Goal: Find specific page/section: Find specific page/section

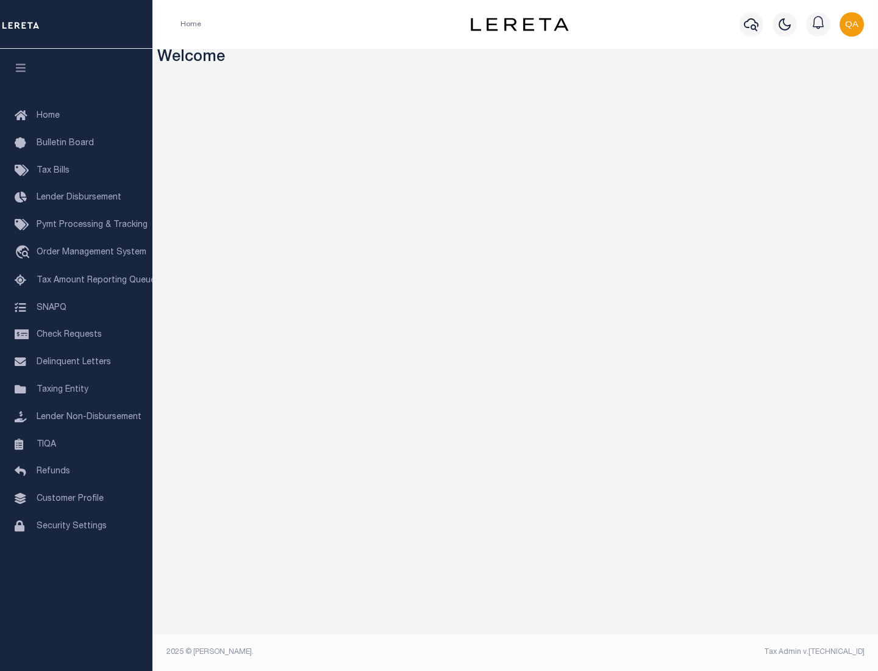
click at [76, 335] on span "Check Requests" at bounding box center [69, 335] width 65 height 9
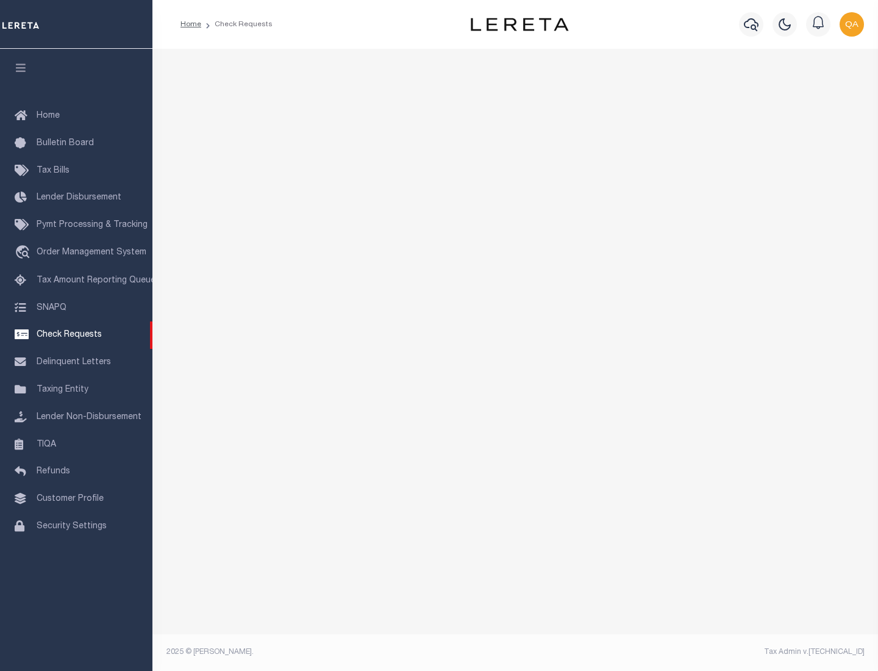
select select "50"
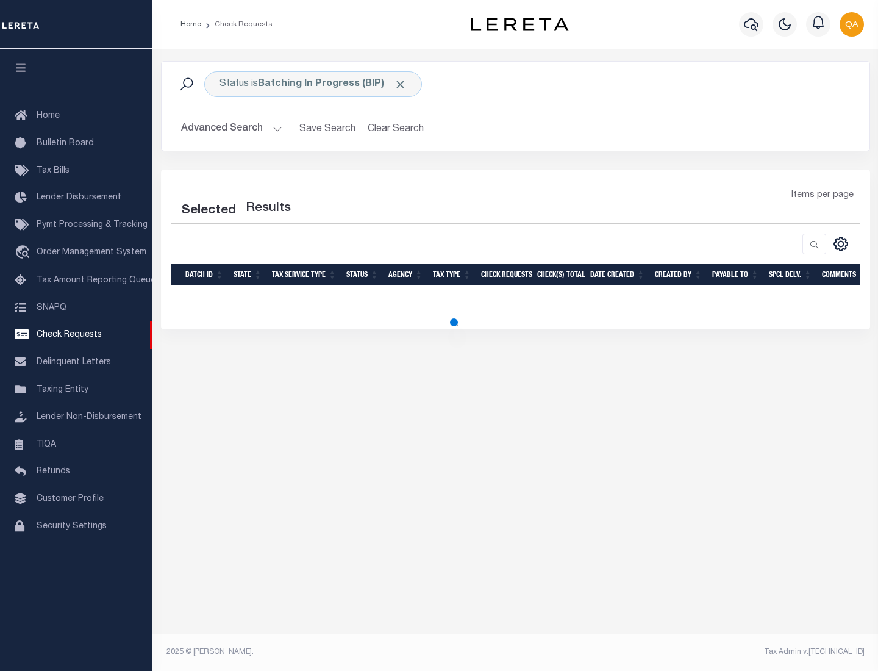
select select "50"
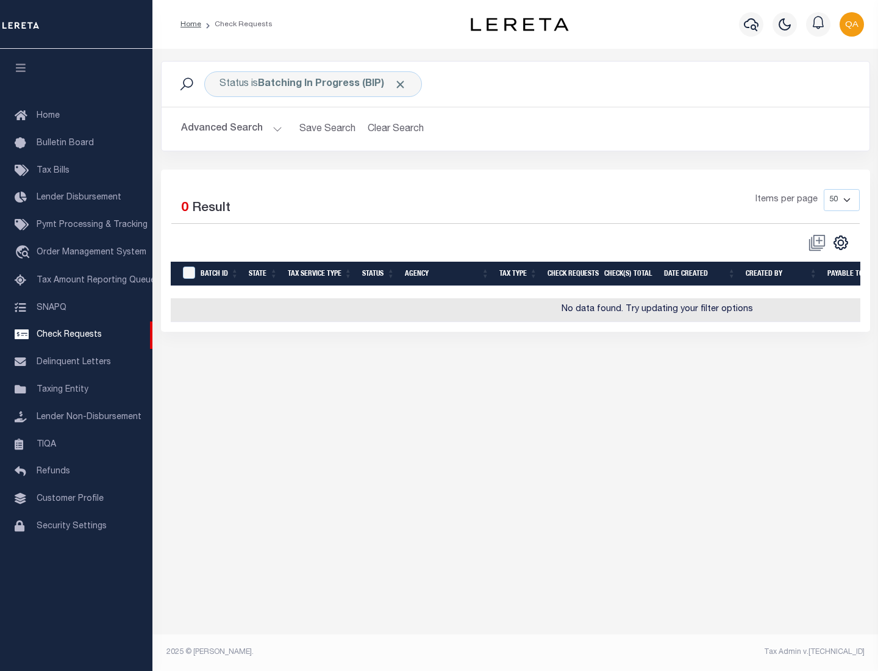
click at [401, 84] on span "Click to Remove" at bounding box center [400, 84] width 13 height 13
